Goal: Check status: Check status

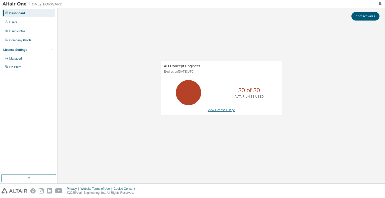
click at [215, 110] on link "View License Usage" at bounding box center [221, 110] width 27 height 4
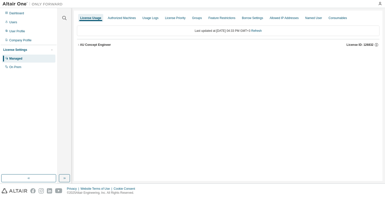
click at [78, 44] on icon "button" at bounding box center [78, 45] width 1 height 2
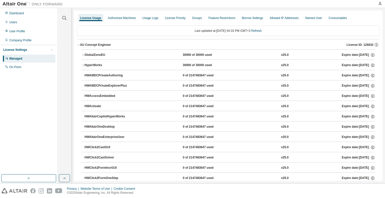
click at [83, 55] on icon "button" at bounding box center [82, 55] width 3 height 3
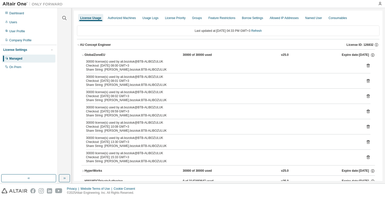
click at [82, 55] on icon "button" at bounding box center [82, 55] width 3 height 3
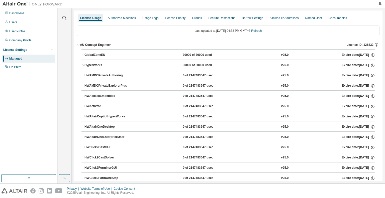
click at [79, 45] on icon "button" at bounding box center [78, 44] width 3 height 3
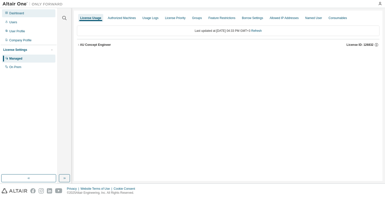
click at [21, 16] on div "Dashboard" at bounding box center [28, 13] width 53 height 8
